Goal: Task Accomplishment & Management: Manage account settings

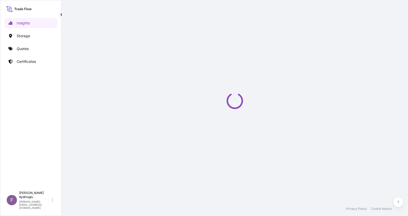
select select "2025"
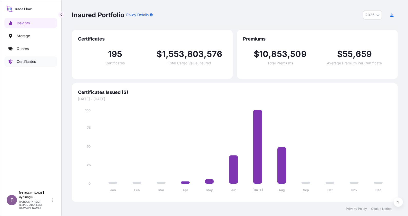
click at [36, 62] on link "Certificates" at bounding box center [30, 62] width 53 height 10
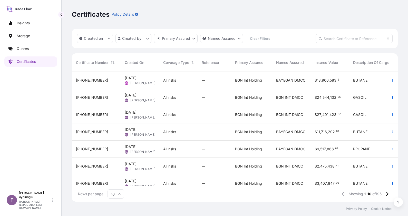
scroll to position [62, 0]
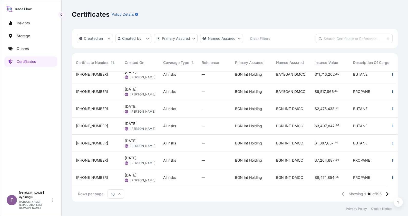
click at [312, 173] on div "$ 8 , 474 , 854 . 85" at bounding box center [330, 177] width 39 height 17
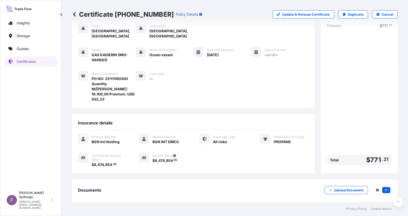
scroll to position [45, 0]
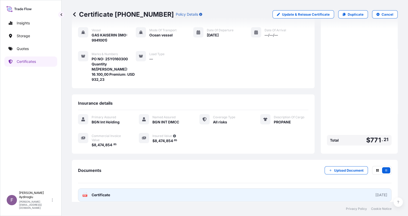
click at [245, 190] on link "PDF Certificate [DATE]" at bounding box center [235, 195] width 314 height 13
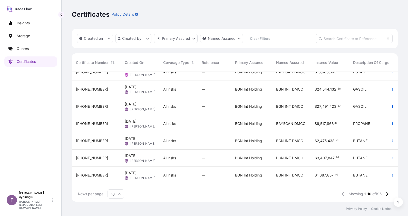
scroll to position [62, 0]
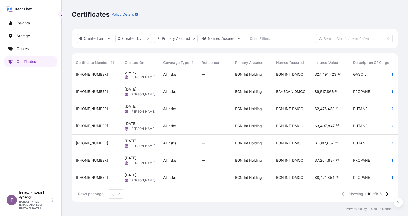
click at [237, 160] on div "BGN Int Holding" at bounding box center [251, 160] width 41 height 17
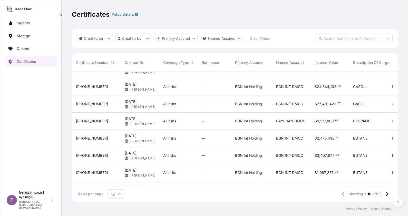
scroll to position [62, 0]
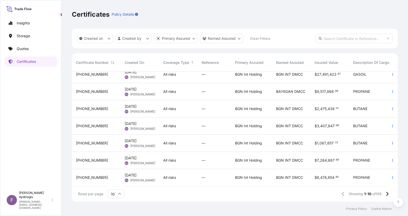
click at [176, 141] on span "All risks" at bounding box center [169, 143] width 13 height 5
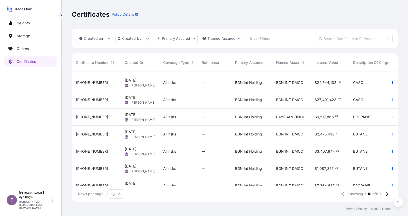
scroll to position [62, 0]
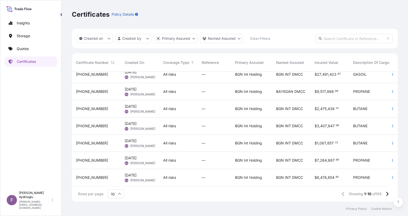
click at [205, 124] on span "—" at bounding box center [204, 126] width 4 height 5
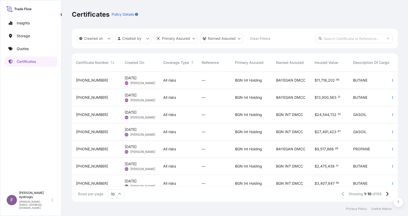
scroll to position [62, 0]
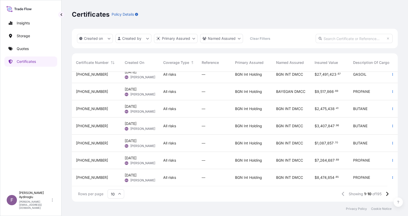
click at [182, 106] on div "All risks" at bounding box center [178, 108] width 30 height 5
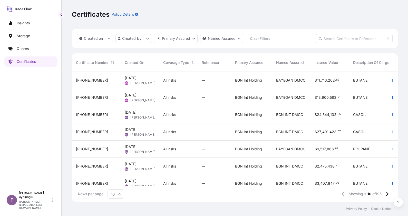
scroll to position [62, 0]
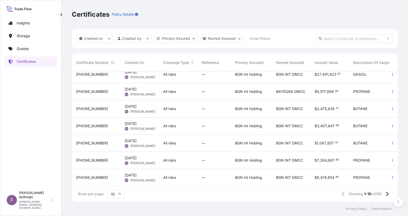
click at [191, 89] on div "All risks" at bounding box center [178, 91] width 30 height 5
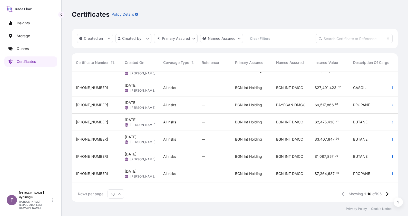
scroll to position [30, 0]
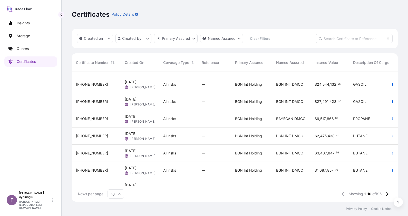
click at [193, 108] on div "All risks" at bounding box center [178, 101] width 39 height 17
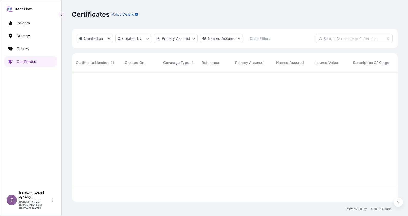
scroll to position [128, 321]
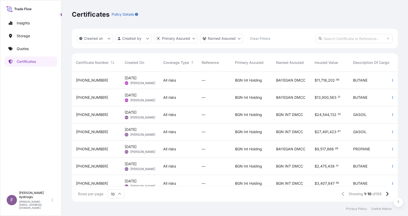
click at [197, 118] on div "All risks" at bounding box center [178, 114] width 39 height 17
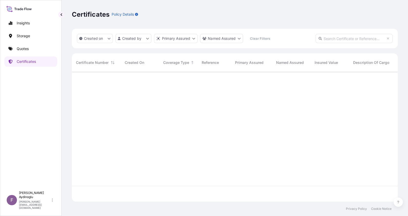
scroll to position [128, 321]
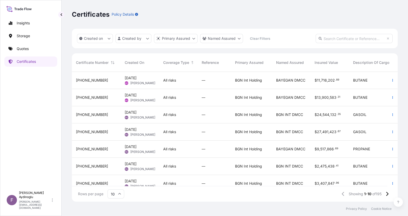
click at [197, 100] on div "All risks" at bounding box center [178, 97] width 39 height 17
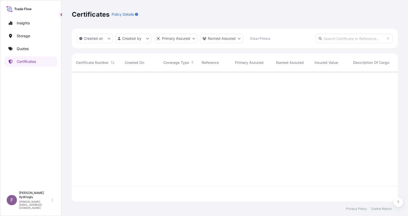
scroll to position [128, 321]
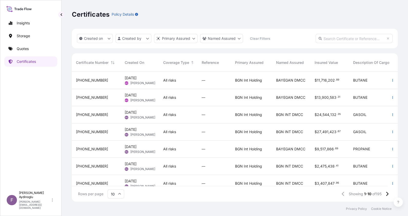
click at [171, 85] on div "All risks" at bounding box center [178, 80] width 39 height 17
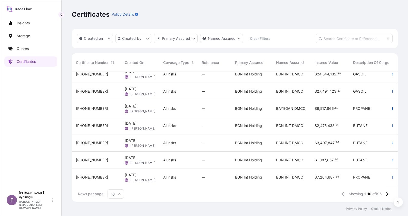
scroll to position [62, 0]
click at [125, 193] on div "Rows per page 10 Showing 1-10 of 195" at bounding box center [235, 193] width 326 height 15
click at [120, 194] on icon at bounding box center [119, 194] width 3 height 3
click at [114, 171] on div "25" at bounding box center [116, 170] width 13 height 10
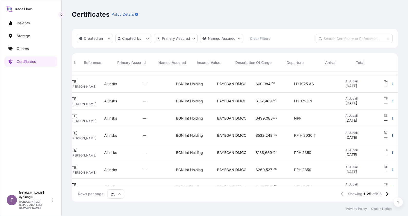
scroll to position [289, 118]
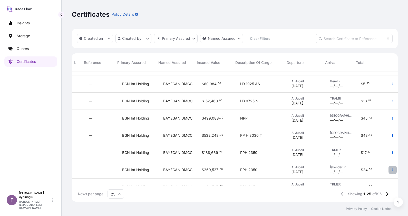
click at [390, 171] on button "button" at bounding box center [393, 170] width 8 height 8
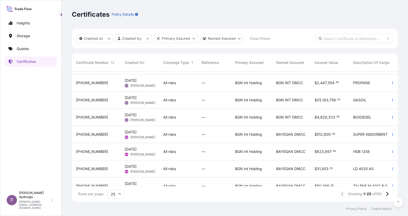
scroll to position [161, 0]
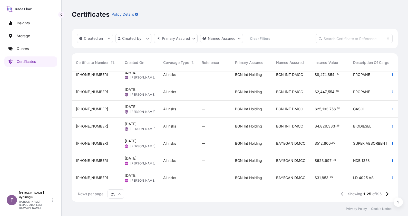
click at [154, 121] on div "[DATE] FA [PERSON_NAME]" at bounding box center [140, 126] width 30 height 10
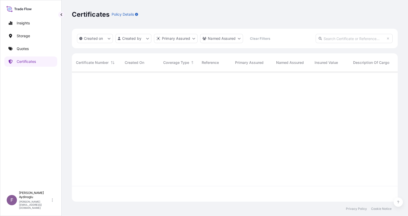
scroll to position [128, 321]
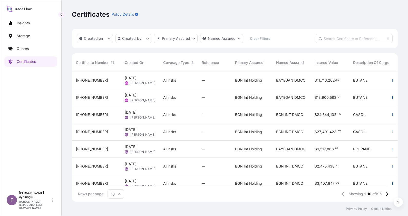
click at [118, 192] on input "10" at bounding box center [116, 194] width 17 height 9
click at [114, 169] on div "25" at bounding box center [116, 170] width 13 height 10
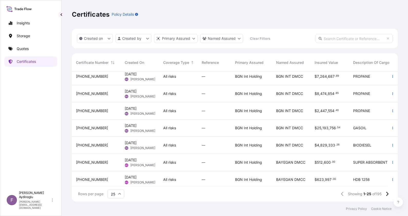
scroll to position [128, 0]
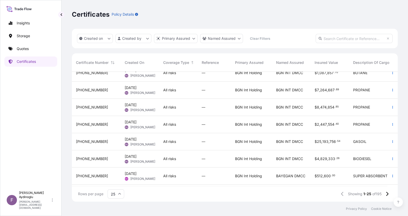
click at [157, 102] on div "[DATE] FA [PERSON_NAME]" at bounding box center [140, 107] width 39 height 17
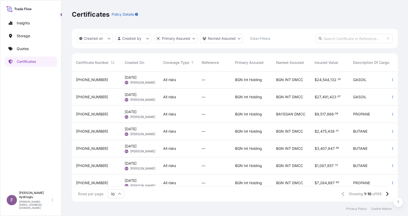
scroll to position [62, 0]
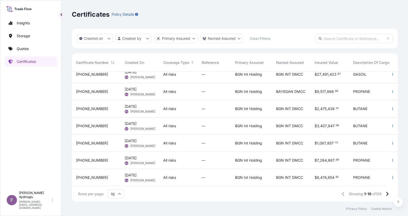
click at [116, 194] on input "10" at bounding box center [116, 194] width 17 height 9
click at [116, 171] on div "25" at bounding box center [116, 170] width 13 height 10
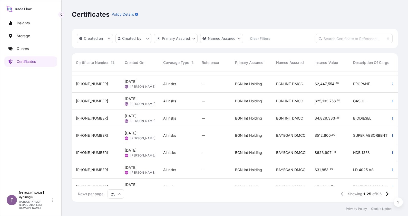
scroll to position [160, 0]
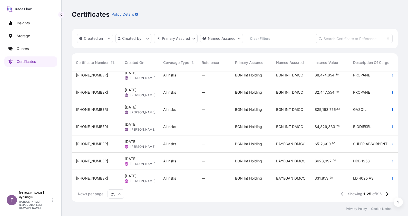
click at [145, 93] on span "[DATE] FA [PERSON_NAME]" at bounding box center [140, 93] width 30 height 10
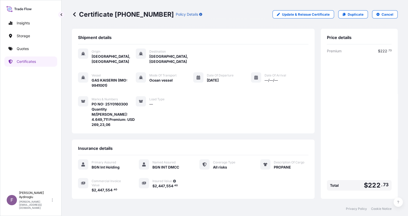
click at [110, 119] on span "PO NO: 25Y0160300 Quantity M/[PERSON_NAME]: 4.649,711 Premium: USD 269,23,06" at bounding box center [114, 115] width 44 height 26
click at [298, 16] on p "Update & Reissue Certificate" at bounding box center [306, 14] width 48 height 5
select select "Ocean Vessel"
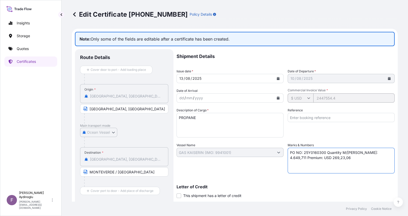
drag, startPoint x: 321, startPoint y: 158, endPoint x: 308, endPoint y: 158, distance: 12.3
click at [308, 158] on textarea "PO NO: 25Y0160300 Quantity M/[PERSON_NAME]: 4.649,711 Premium: USD 269,23,06" at bounding box center [341, 161] width 107 height 26
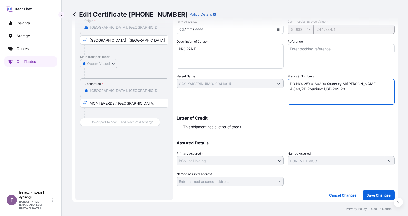
scroll to position [70, 0]
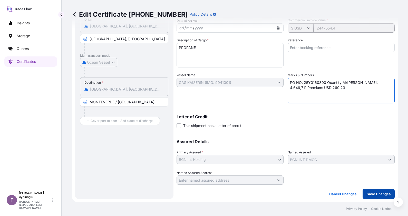
type textarea "PO NO: 25Y0160300 Quantity M/[PERSON_NAME]: 4.649,711 Premium: USD 269,23"
click at [370, 190] on button "Save Changes" at bounding box center [379, 194] width 32 height 10
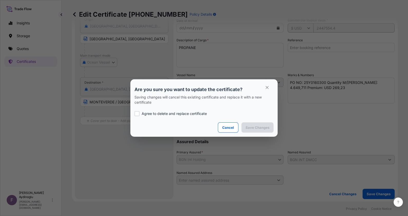
click at [191, 112] on p "Agree to delete and replace certificate" at bounding box center [174, 113] width 65 height 5
checkbox input "true"
click at [259, 126] on p "Save Changes" at bounding box center [258, 127] width 24 height 5
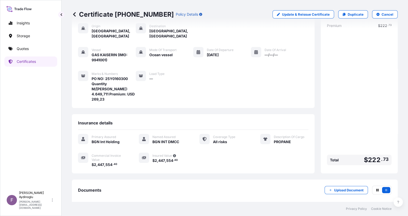
scroll to position [45, 0]
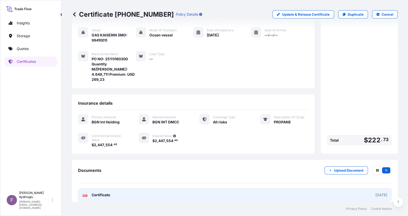
click at [288, 189] on link "PDF Certificate [DATE]" at bounding box center [235, 195] width 314 height 13
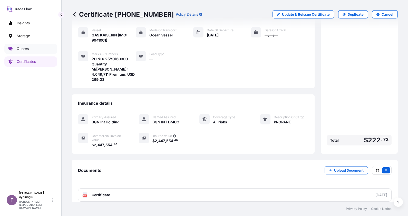
click at [34, 50] on link "Quotes" at bounding box center [30, 49] width 53 height 10
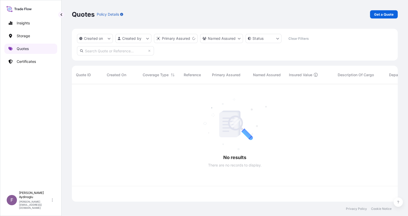
scroll to position [115, 321]
